Goal: Task Accomplishment & Management: Manage account settings

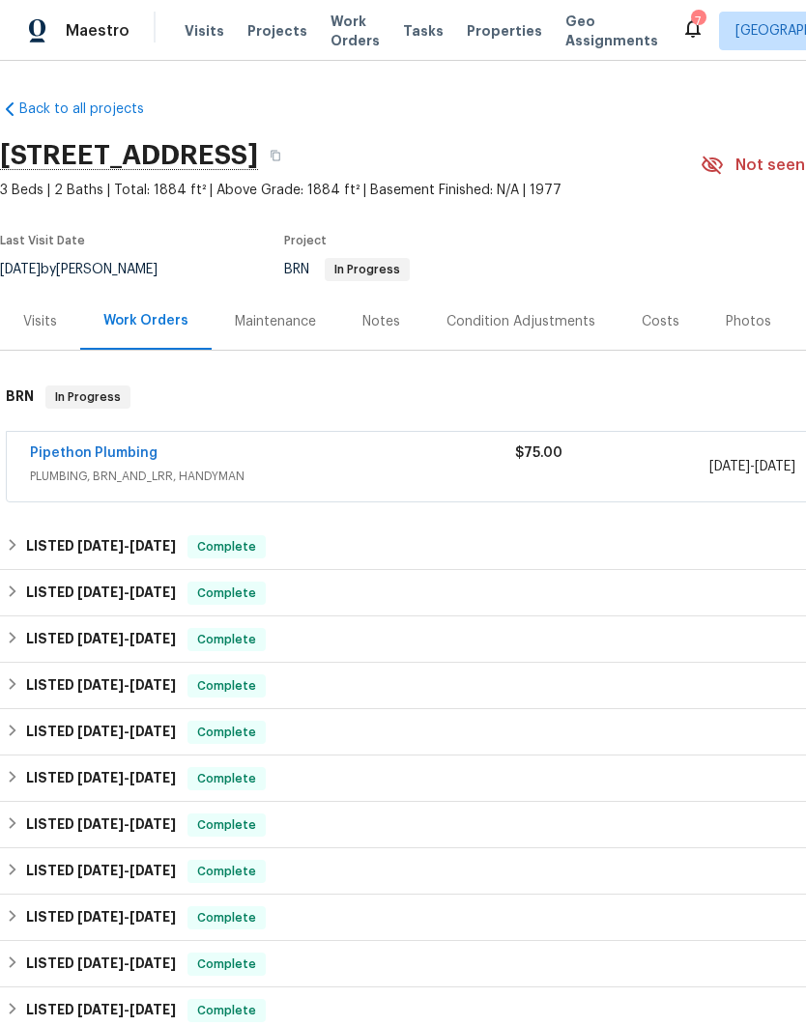
click at [299, 450] on div "Pipethon Plumbing" at bounding box center [272, 454] width 485 height 23
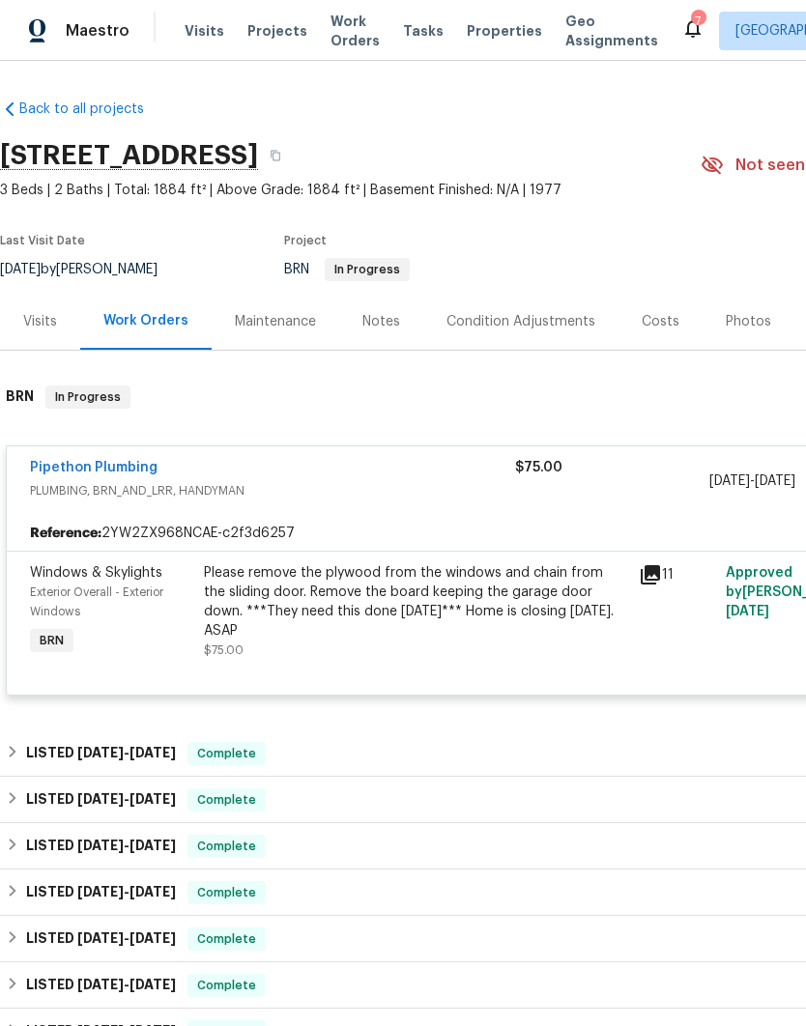
click at [470, 470] on div "Pipethon Plumbing" at bounding box center [272, 469] width 485 height 23
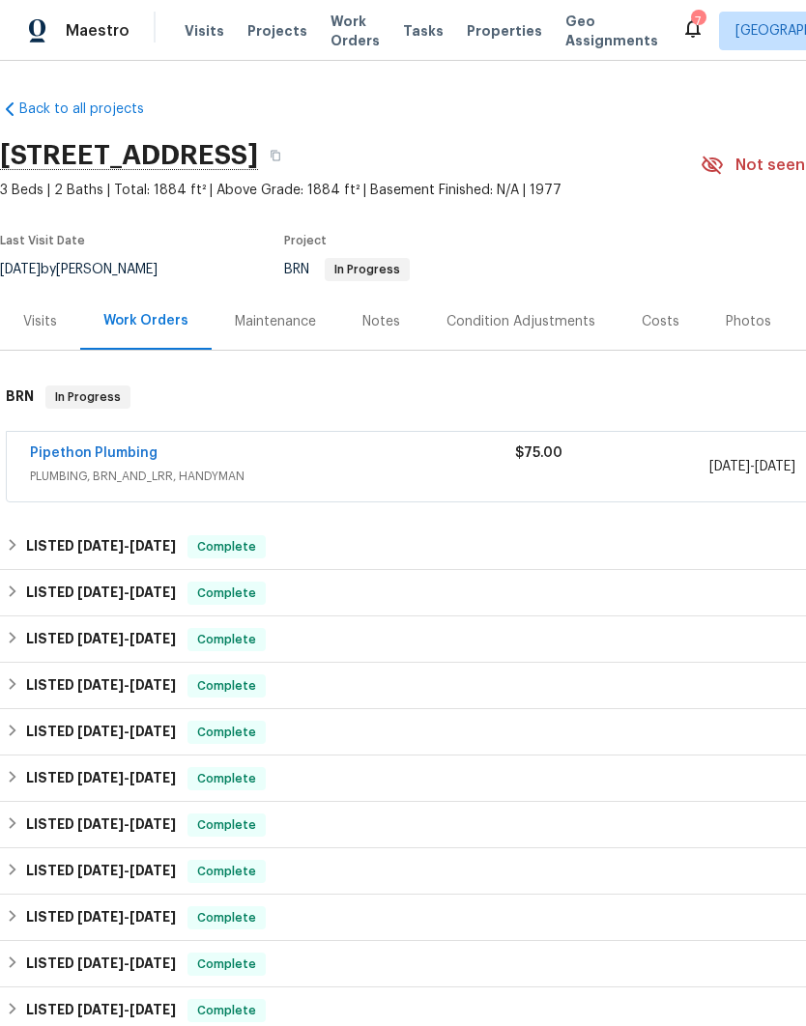
click at [312, 458] on div "Pipethon Plumbing" at bounding box center [272, 454] width 485 height 23
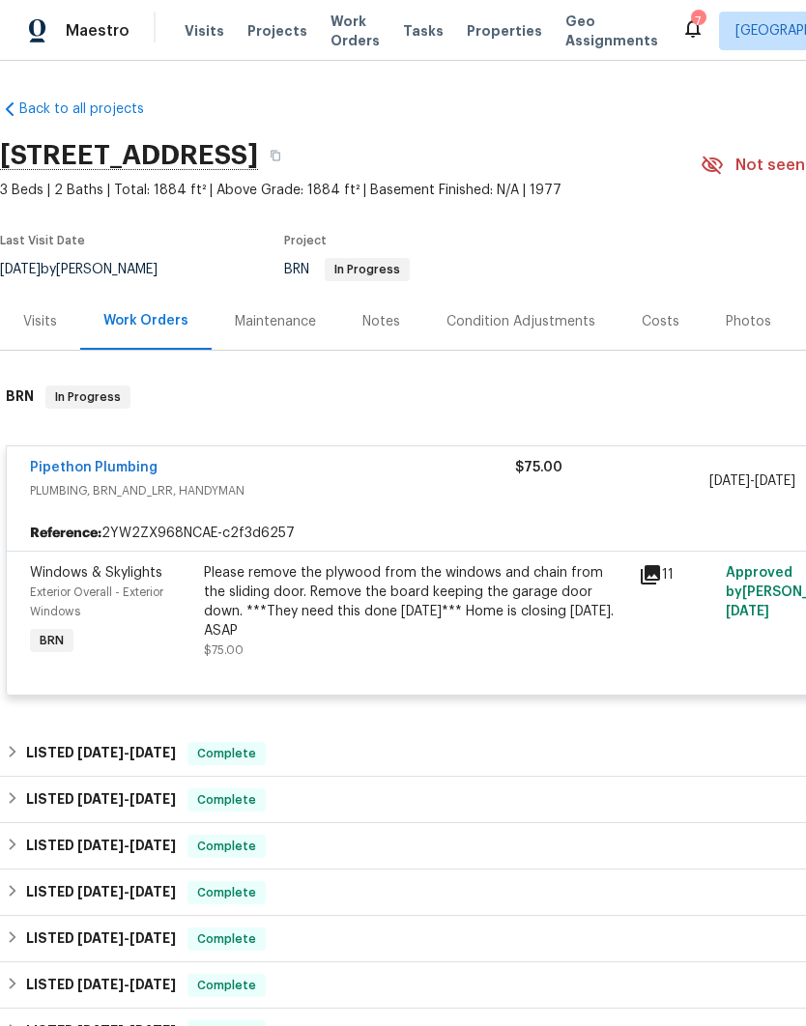
click at [501, 594] on div "Please remove the plywood from the windows and chain from the sliding door. Rem…" at bounding box center [415, 601] width 423 height 77
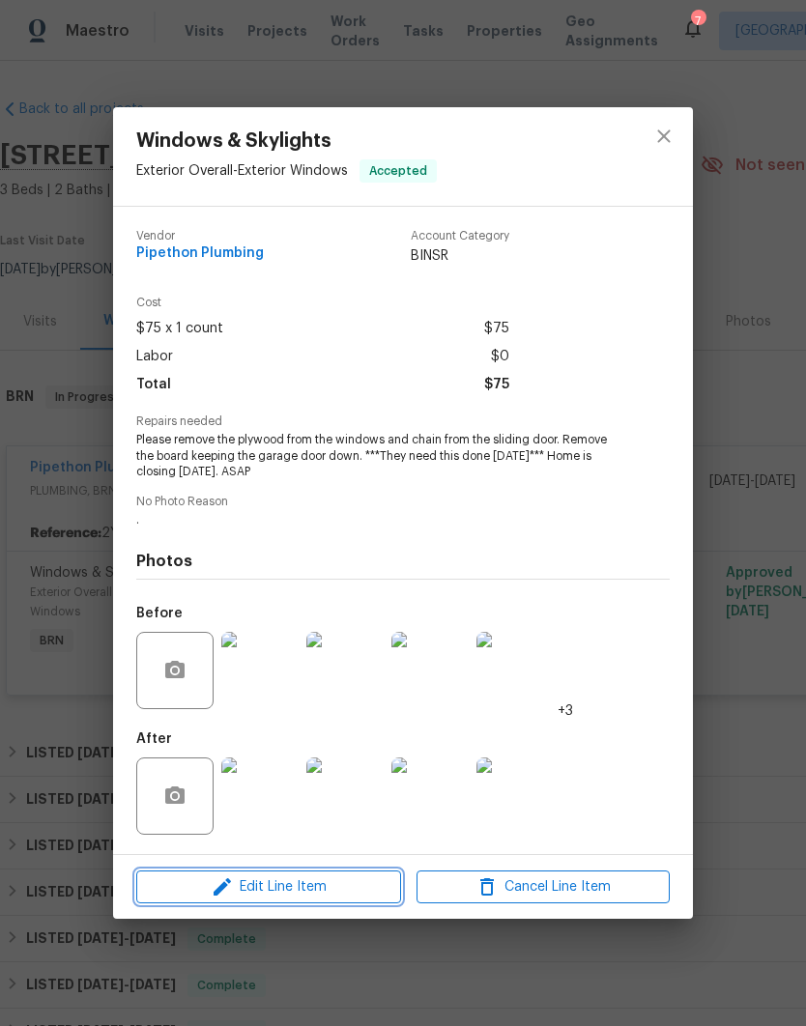
click at [312, 892] on span "Edit Line Item" at bounding box center [268, 887] width 253 height 24
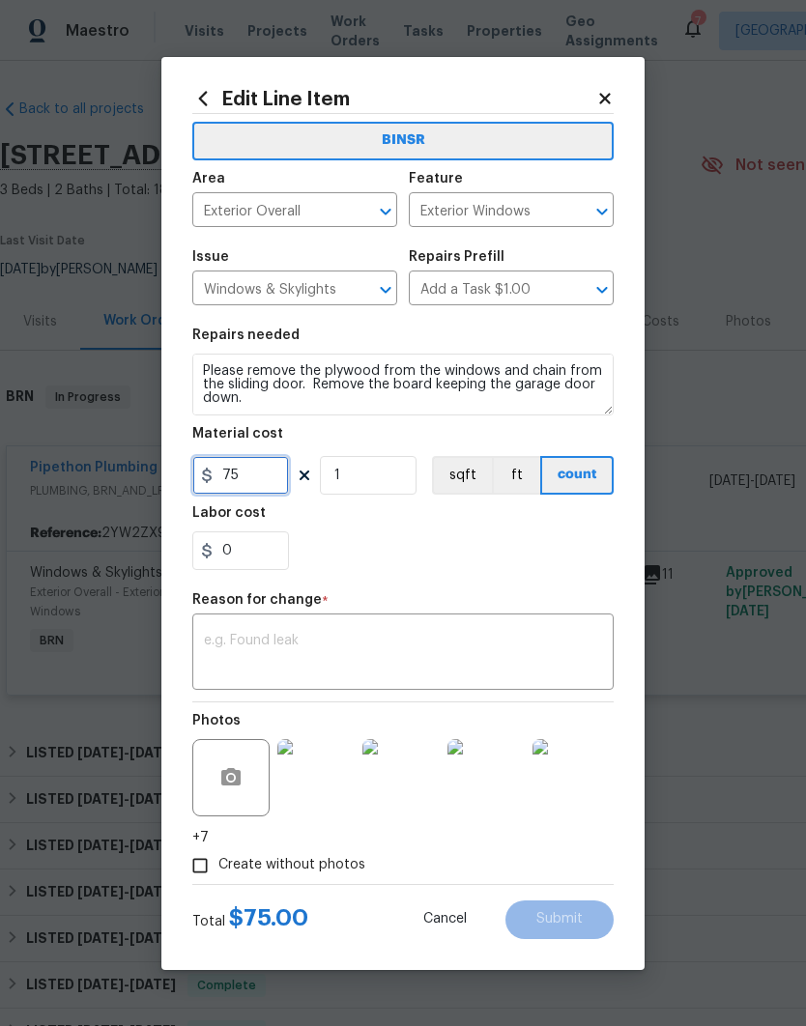
click at [274, 473] on input "75" at bounding box center [240, 475] width 97 height 39
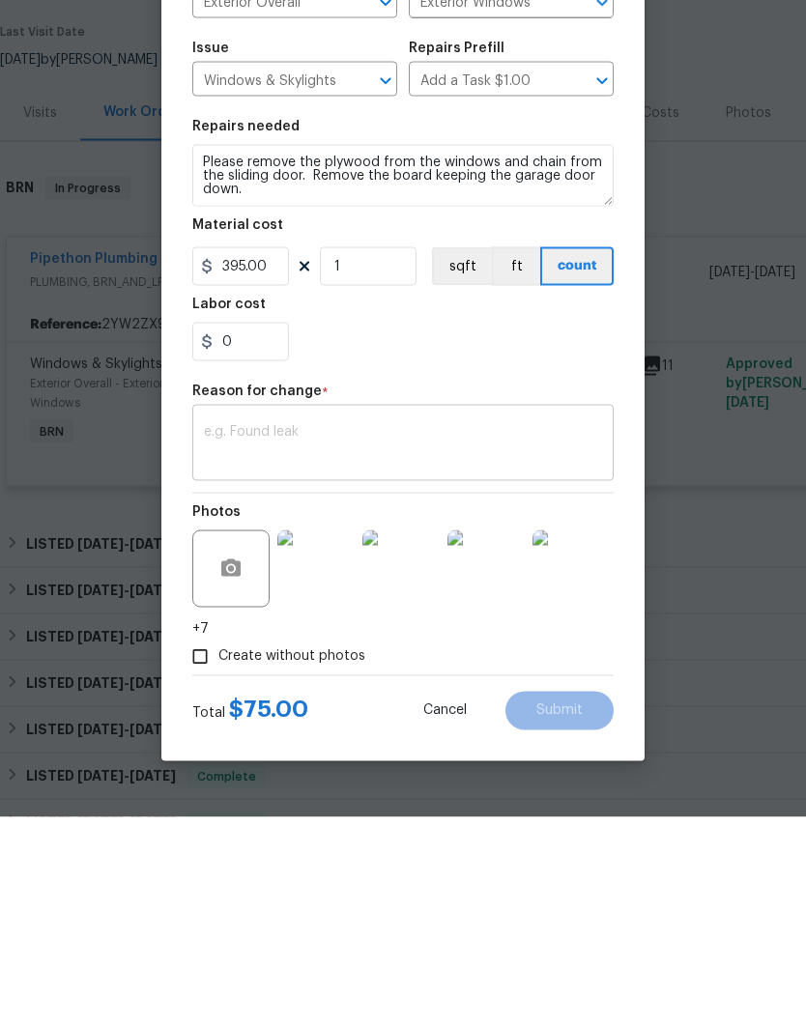
click at [346, 634] on textarea at bounding box center [403, 654] width 398 height 41
type input "395"
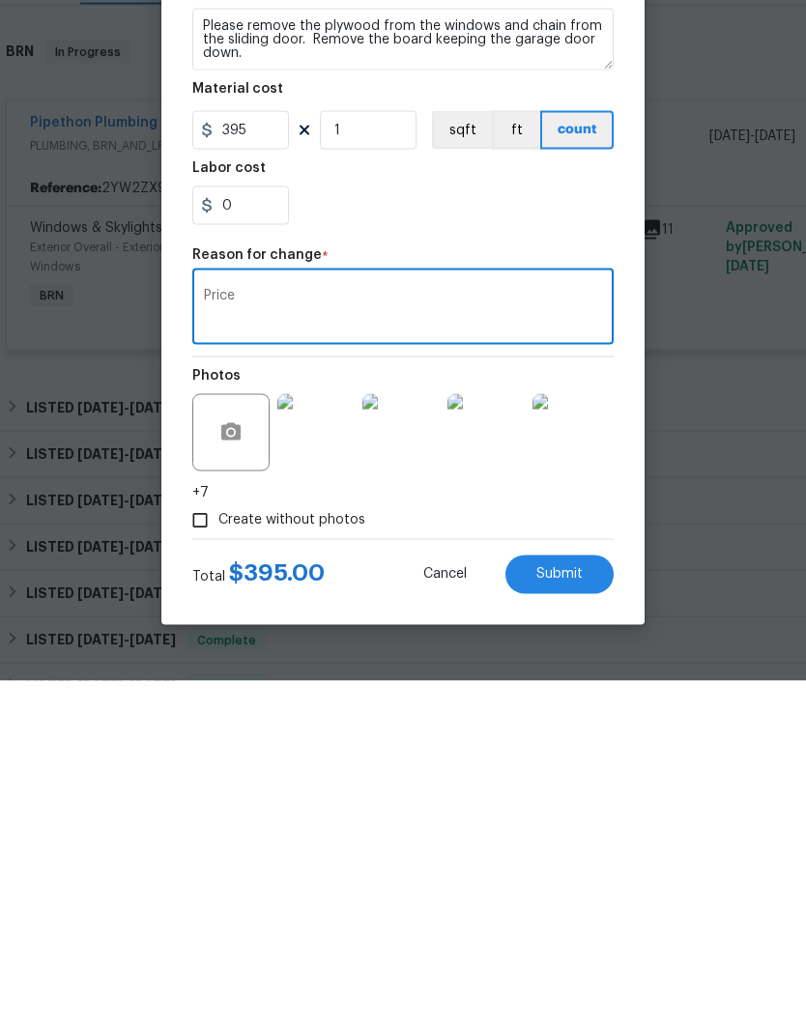
scroll to position [6, 0]
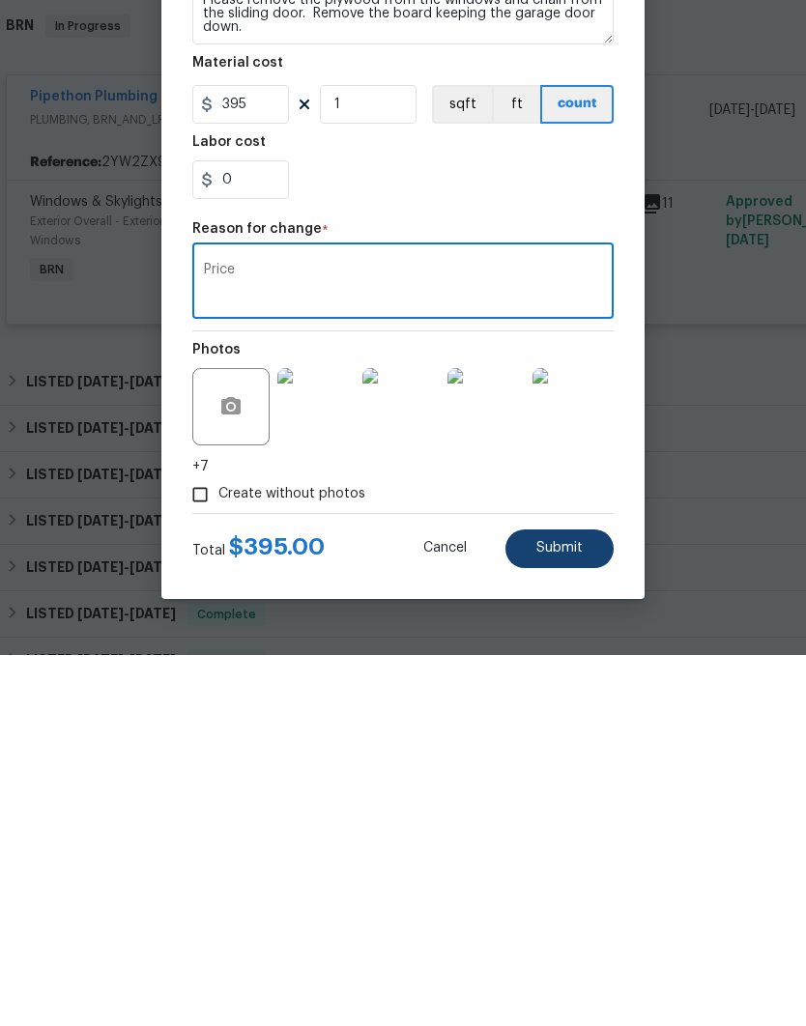
type textarea "Price"
click at [563, 912] on span "Submit" at bounding box center [559, 919] width 46 height 14
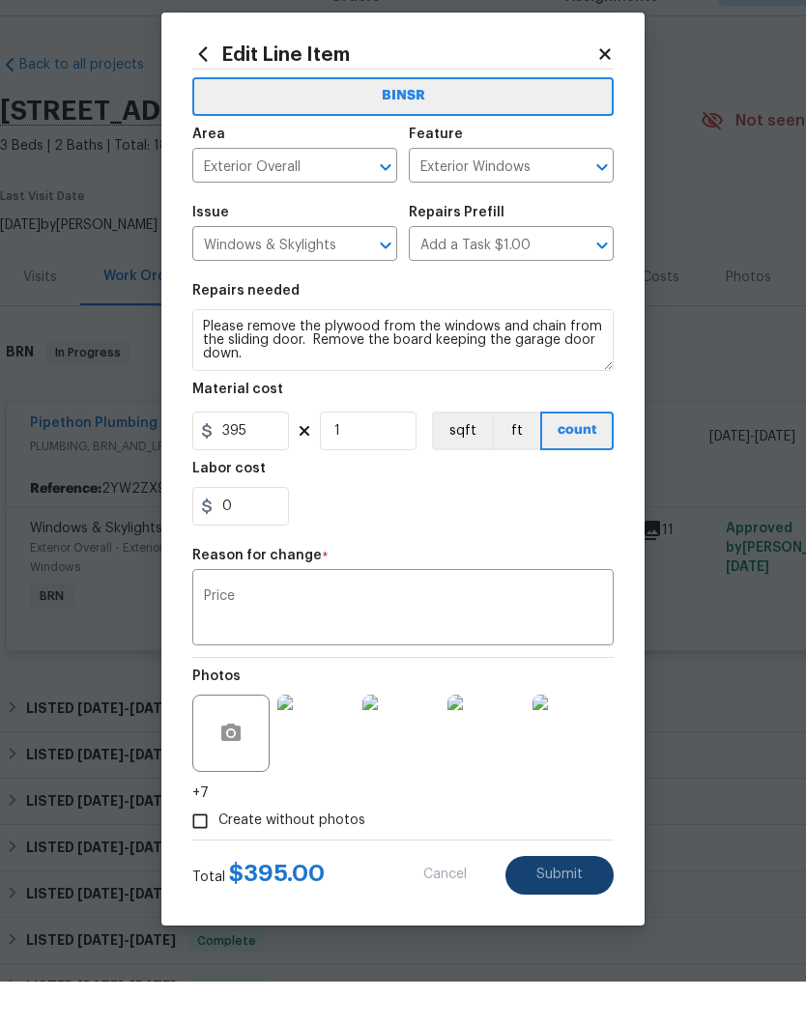
scroll to position [77, 0]
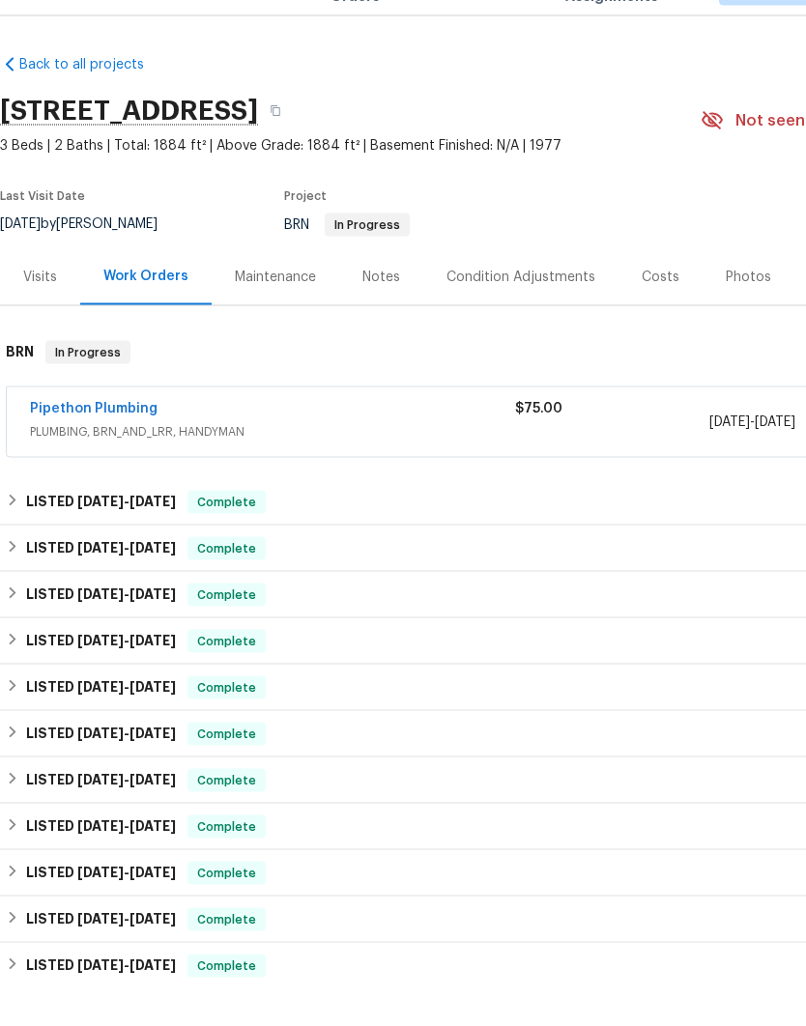
click at [365, 467] on span "PLUMBING, BRN_AND_LRR, HANDYMAN" at bounding box center [272, 476] width 485 height 19
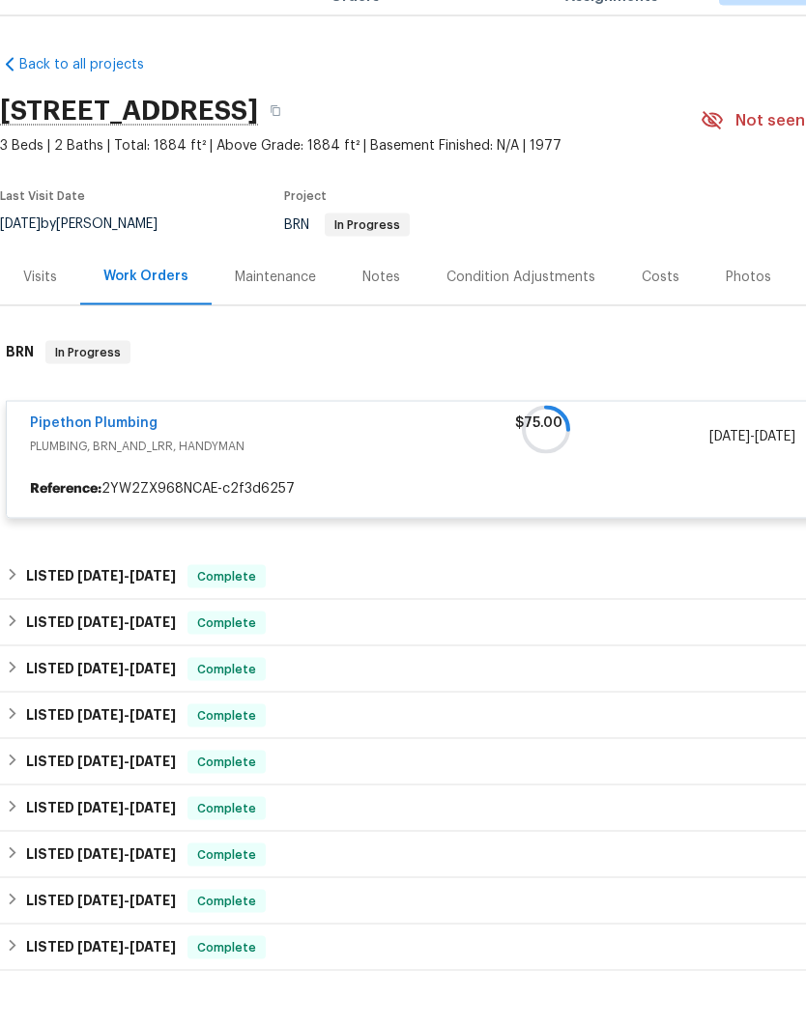
click at [156, 311] on div "Work Orders" at bounding box center [145, 320] width 85 height 19
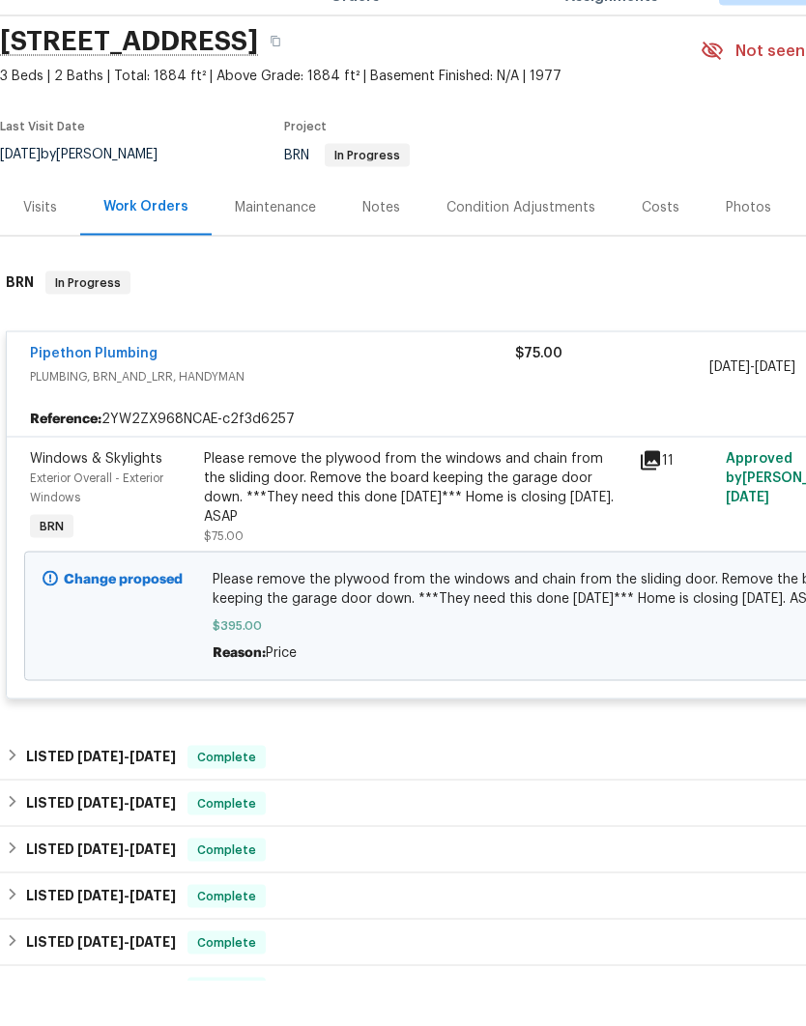
scroll to position [71, 0]
click at [110, 390] on link "Pipethon Plumbing" at bounding box center [94, 397] width 128 height 14
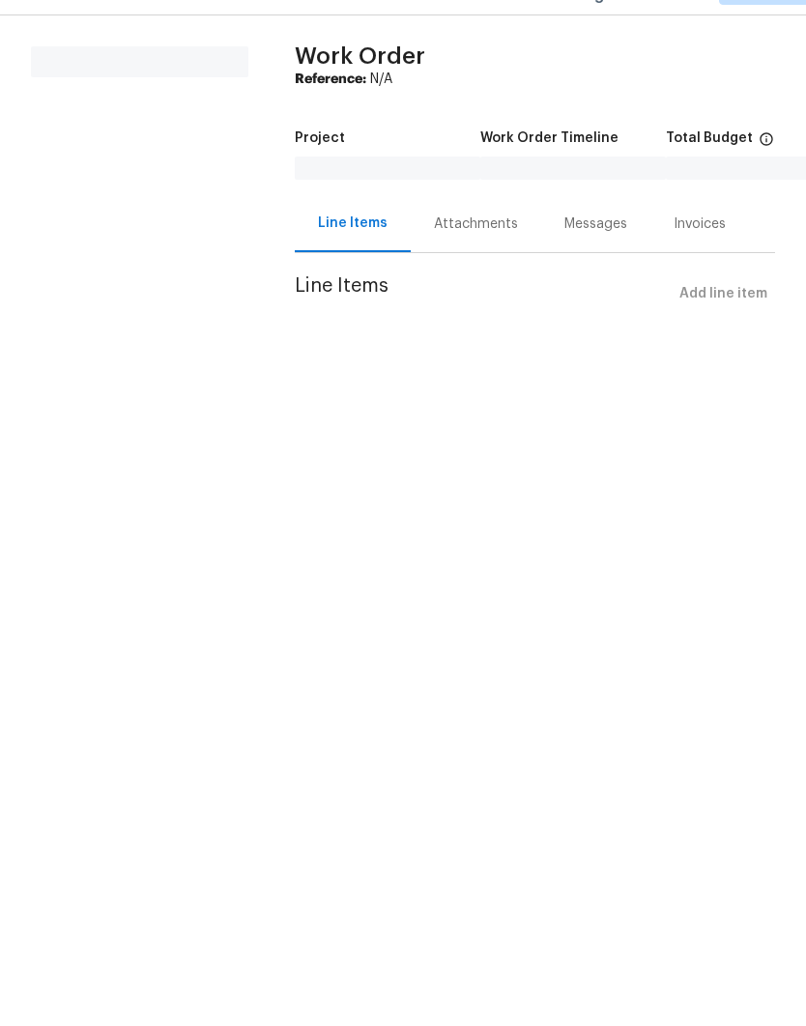
scroll to position [1, 0]
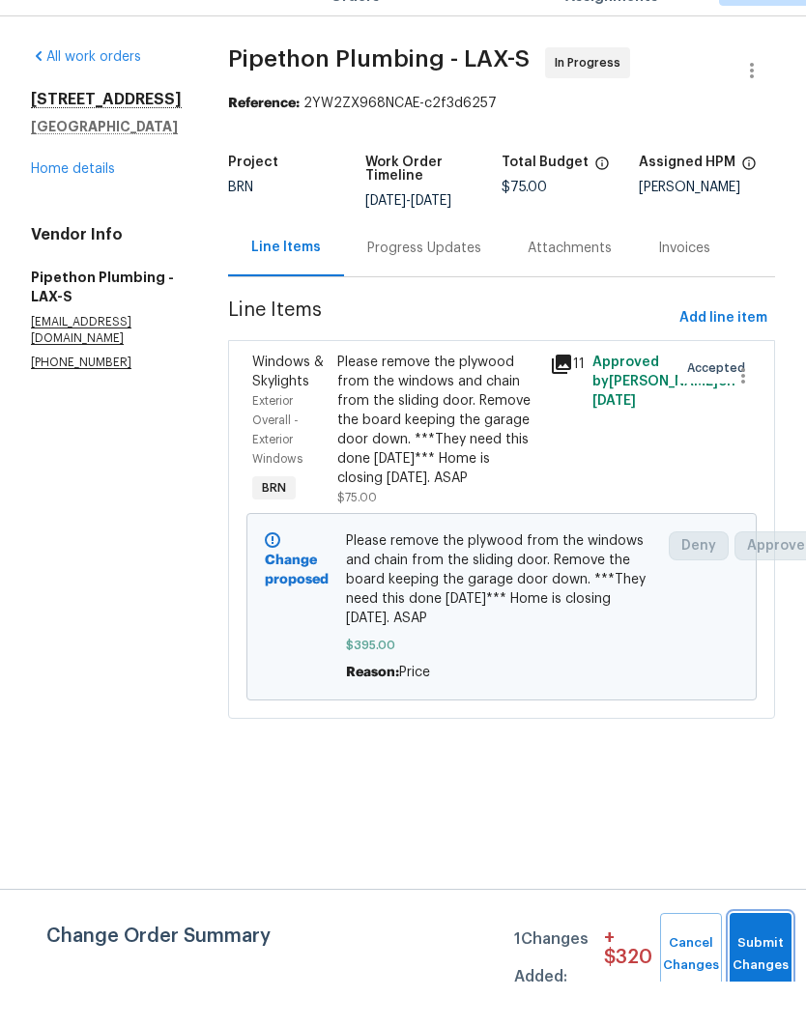
click at [759, 957] on button "Submit Changes" at bounding box center [760, 998] width 62 height 83
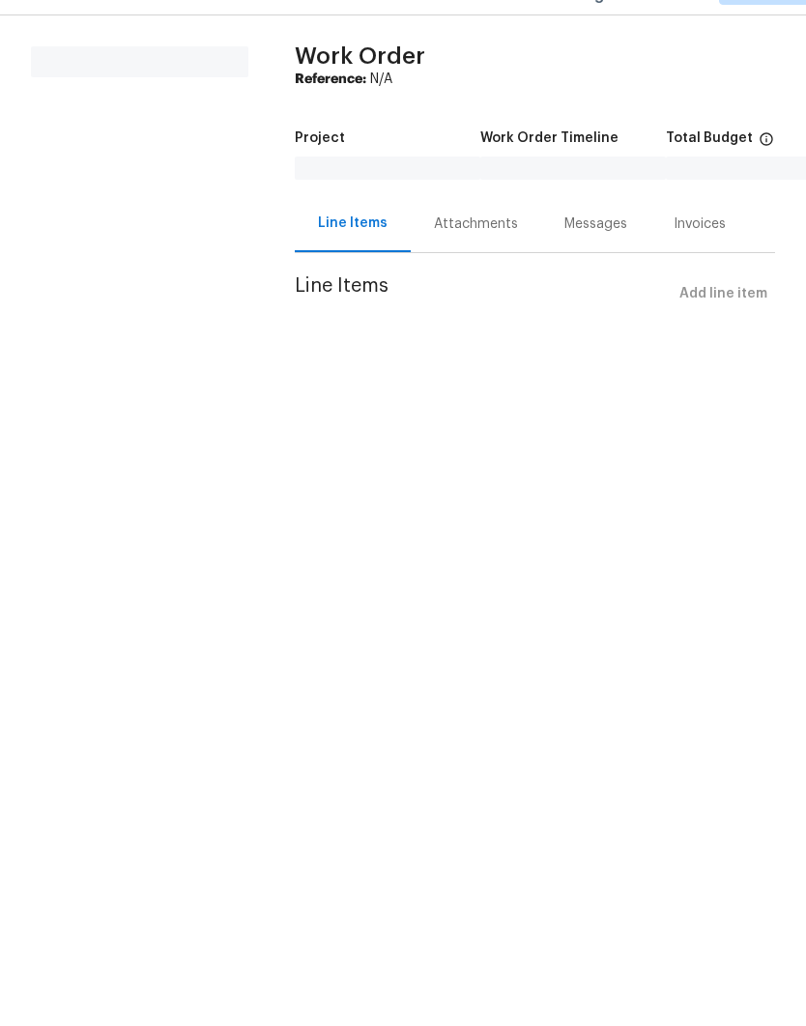
scroll to position [1, 0]
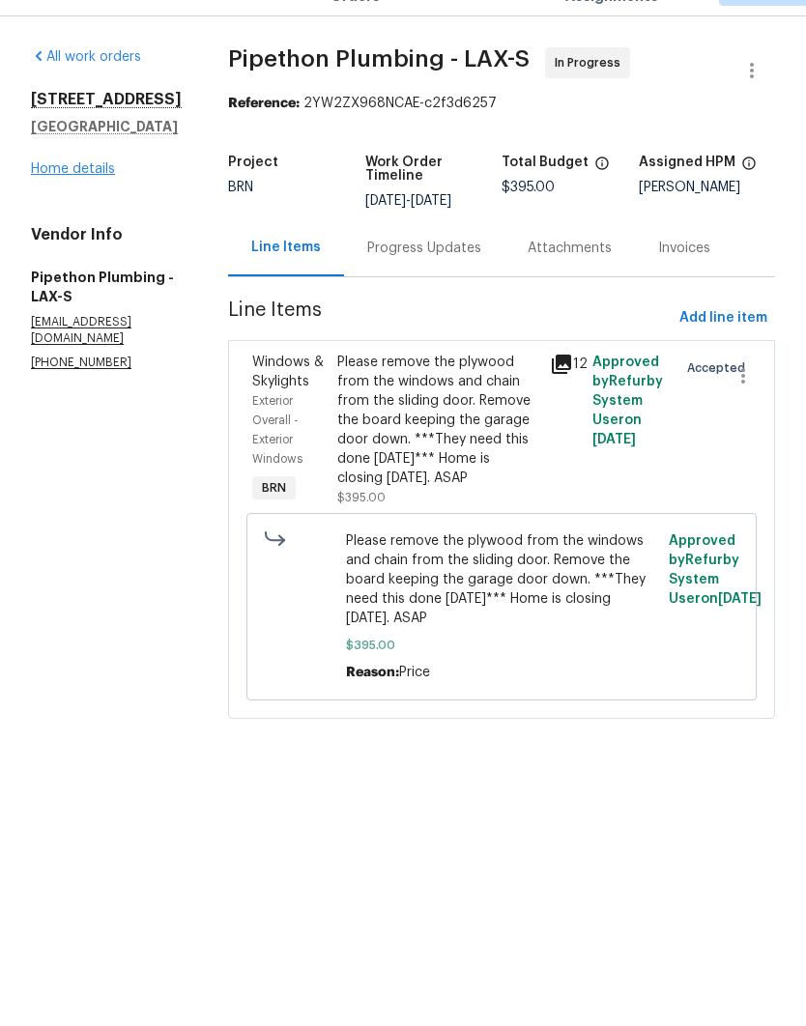
click at [99, 207] on link "Home details" at bounding box center [73, 214] width 84 height 14
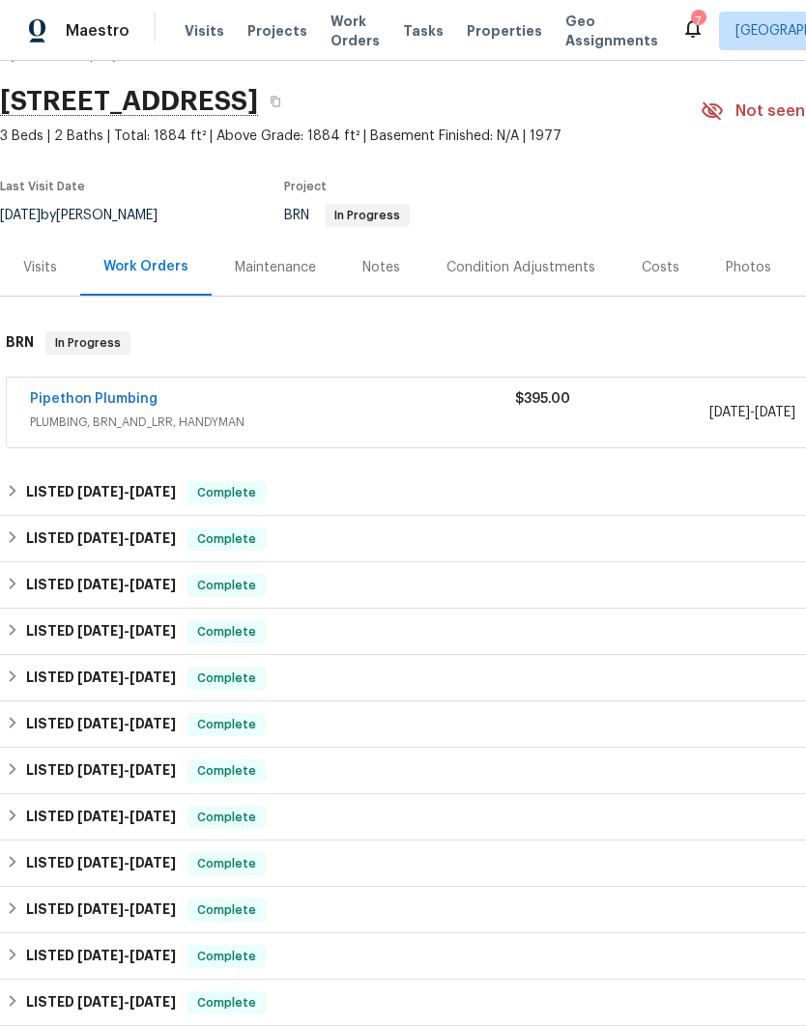
scroll to position [55, 0]
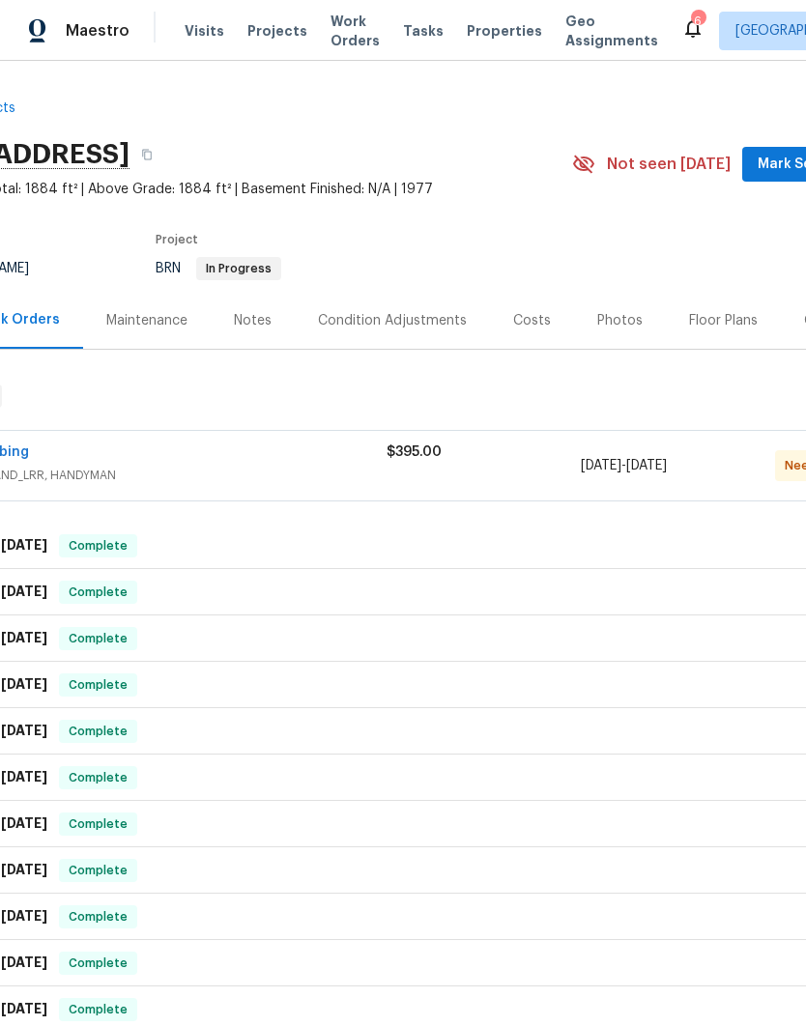
scroll to position [1, 127]
click at [344, 463] on div "Pipethon Plumbing" at bounding box center [145, 453] width 485 height 23
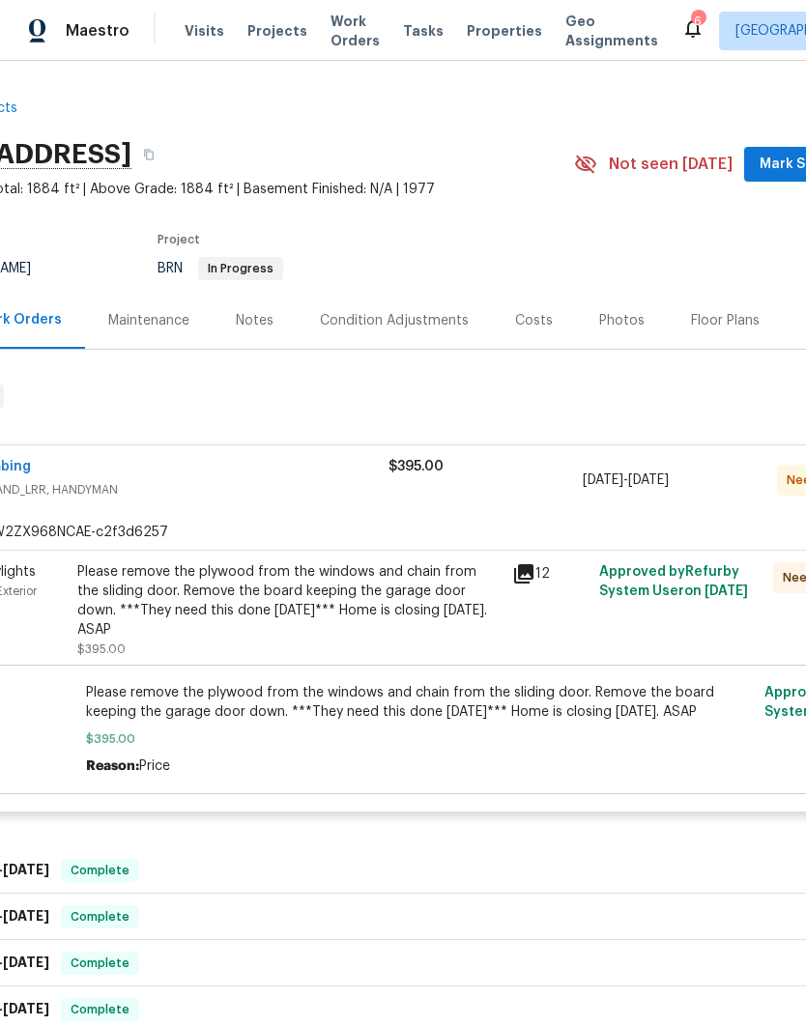
click at [393, 597] on div "Please remove the plywood from the windows and chain from the sliding door. Rem…" at bounding box center [288, 600] width 423 height 77
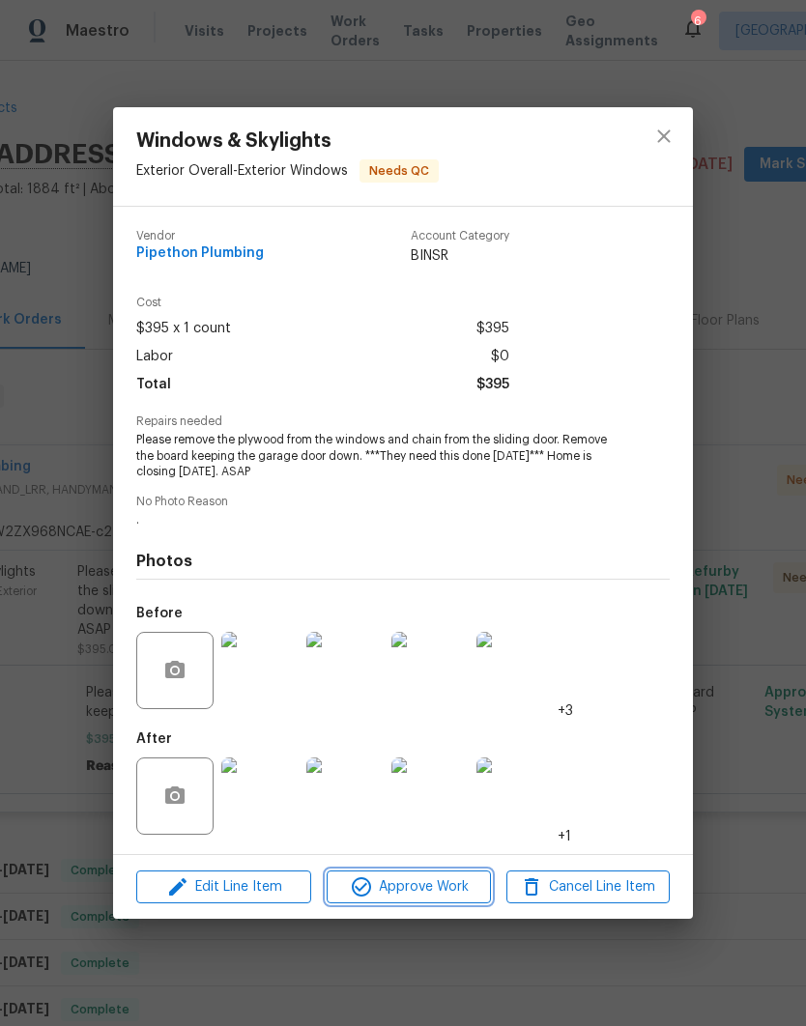
click at [437, 884] on span "Approve Work" at bounding box center [408, 887] width 152 height 24
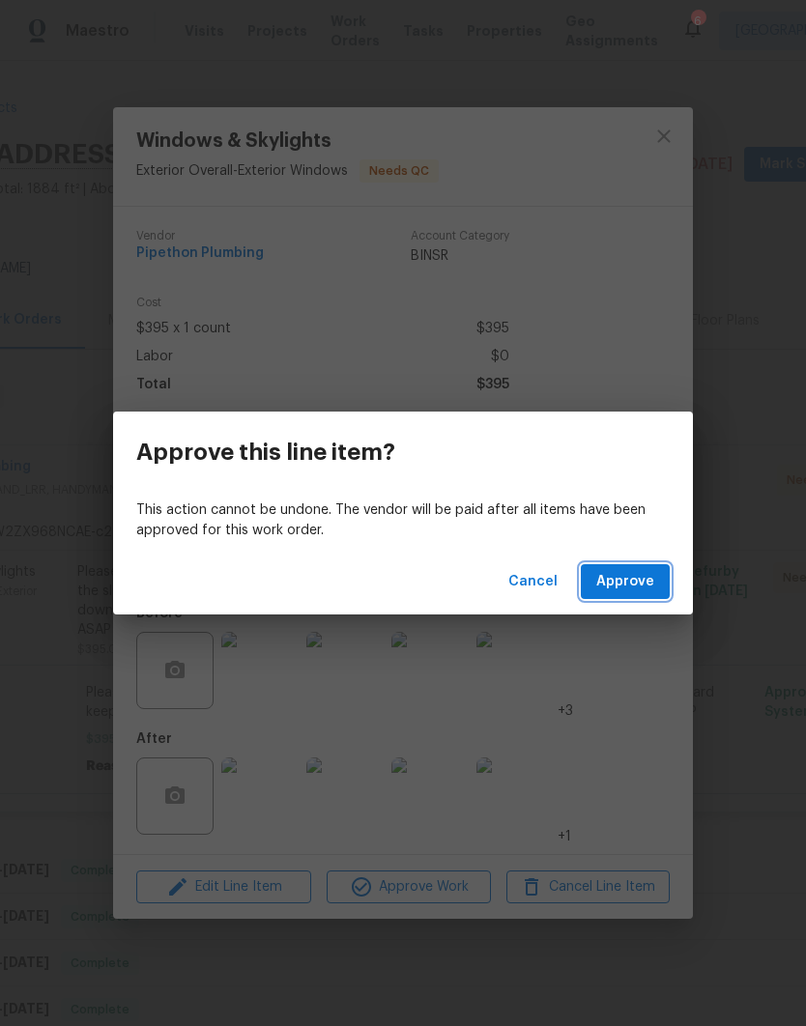
click at [625, 582] on span "Approve" at bounding box center [625, 582] width 58 height 24
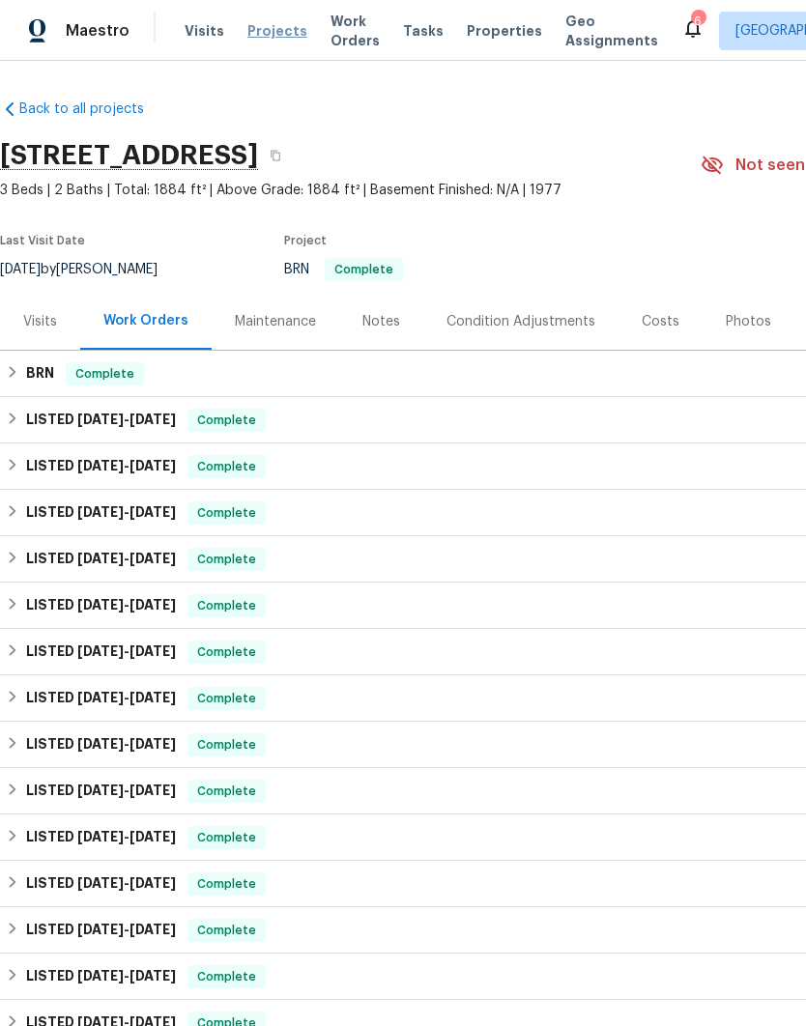
click at [279, 32] on span "Projects" at bounding box center [277, 30] width 60 height 19
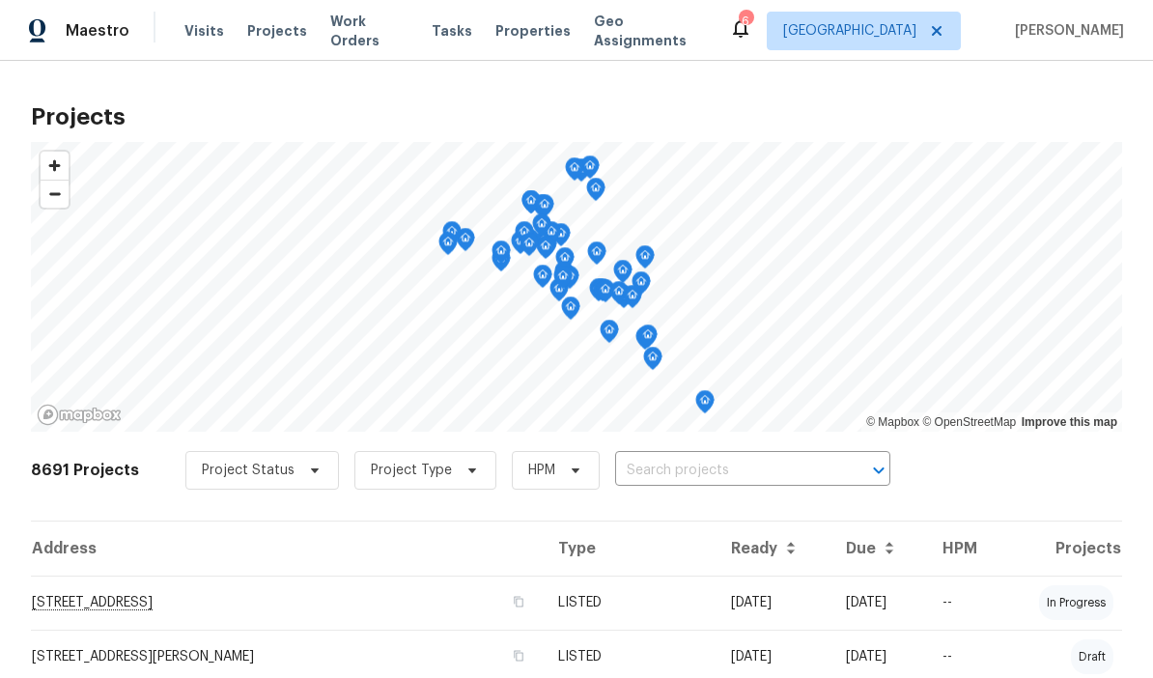
scroll to position [77, 0]
